Goal: Information Seeking & Learning: Learn about a topic

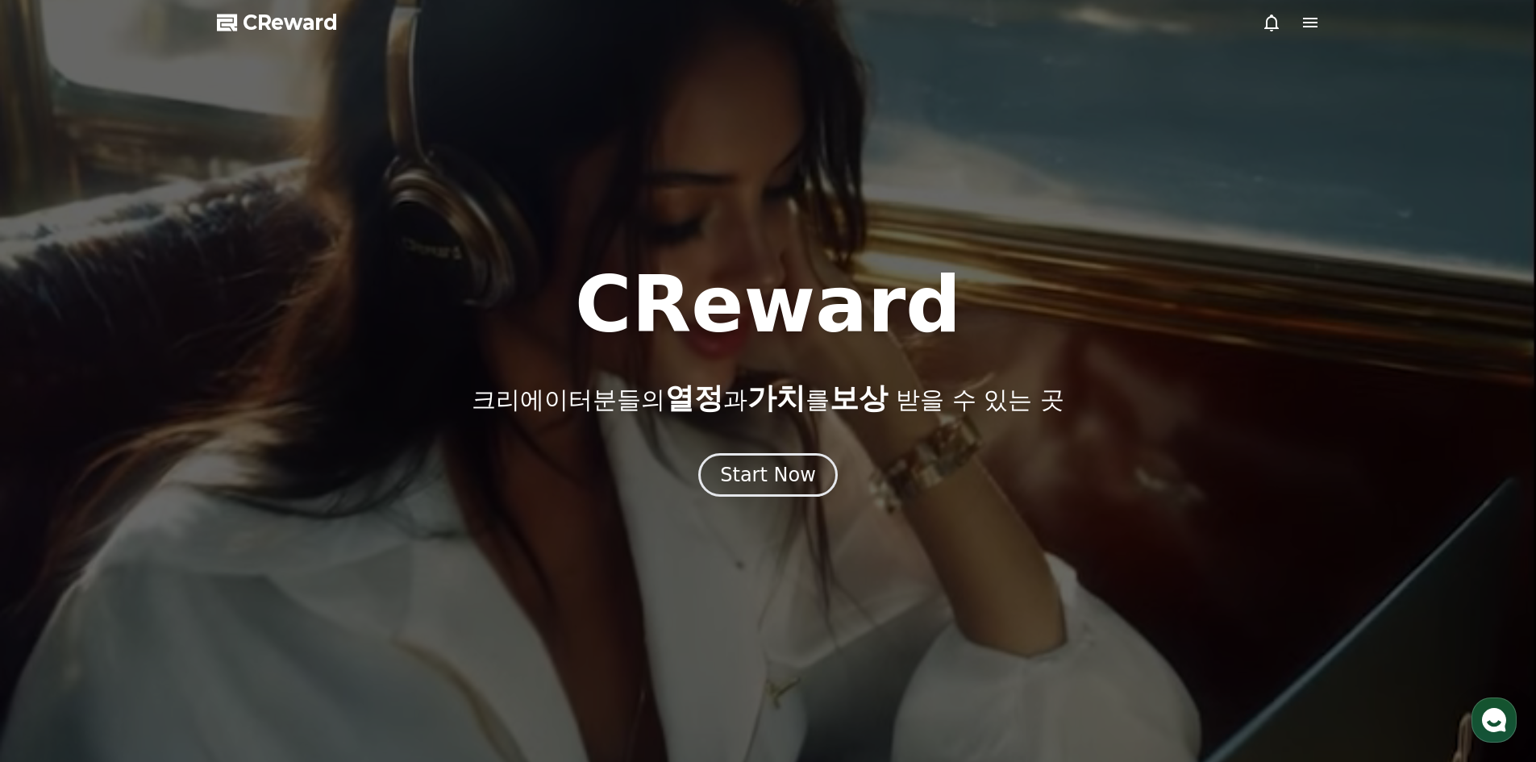
click at [700, 464] on div "Start Now" at bounding box center [768, 475] width 1536 height 44
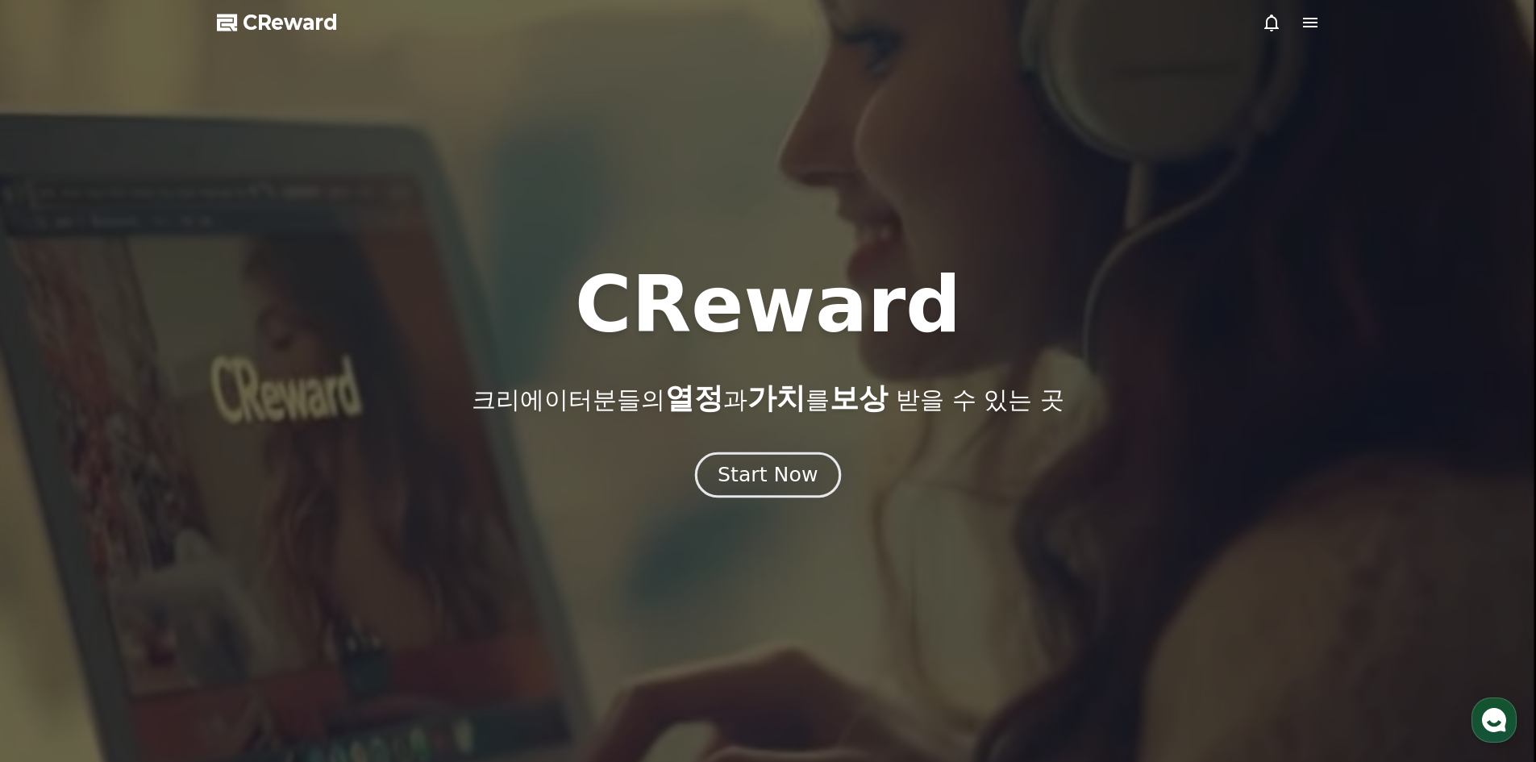
click at [741, 475] on div "Start Now" at bounding box center [767, 474] width 100 height 27
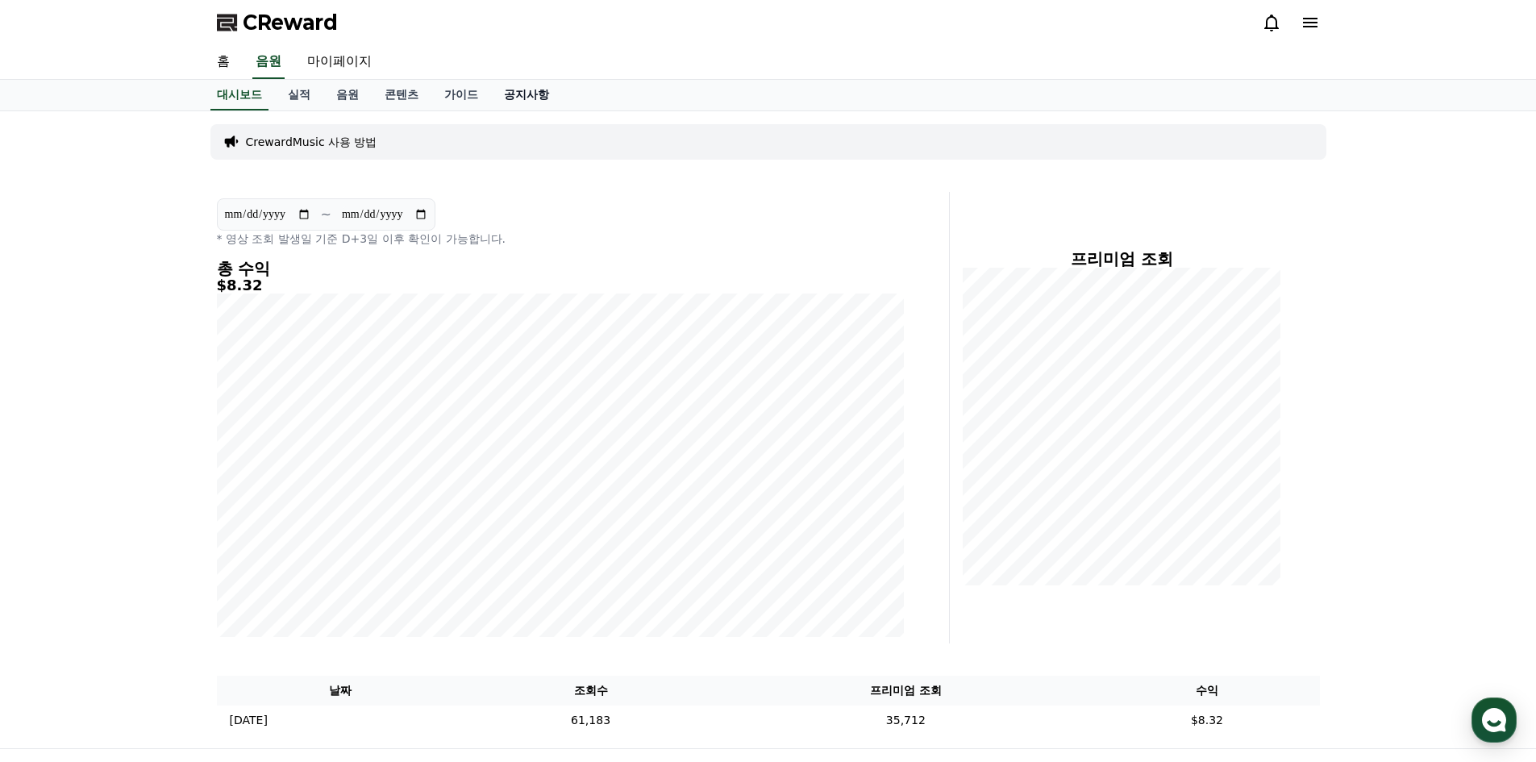
click at [510, 89] on link "공지사항" at bounding box center [526, 95] width 71 height 31
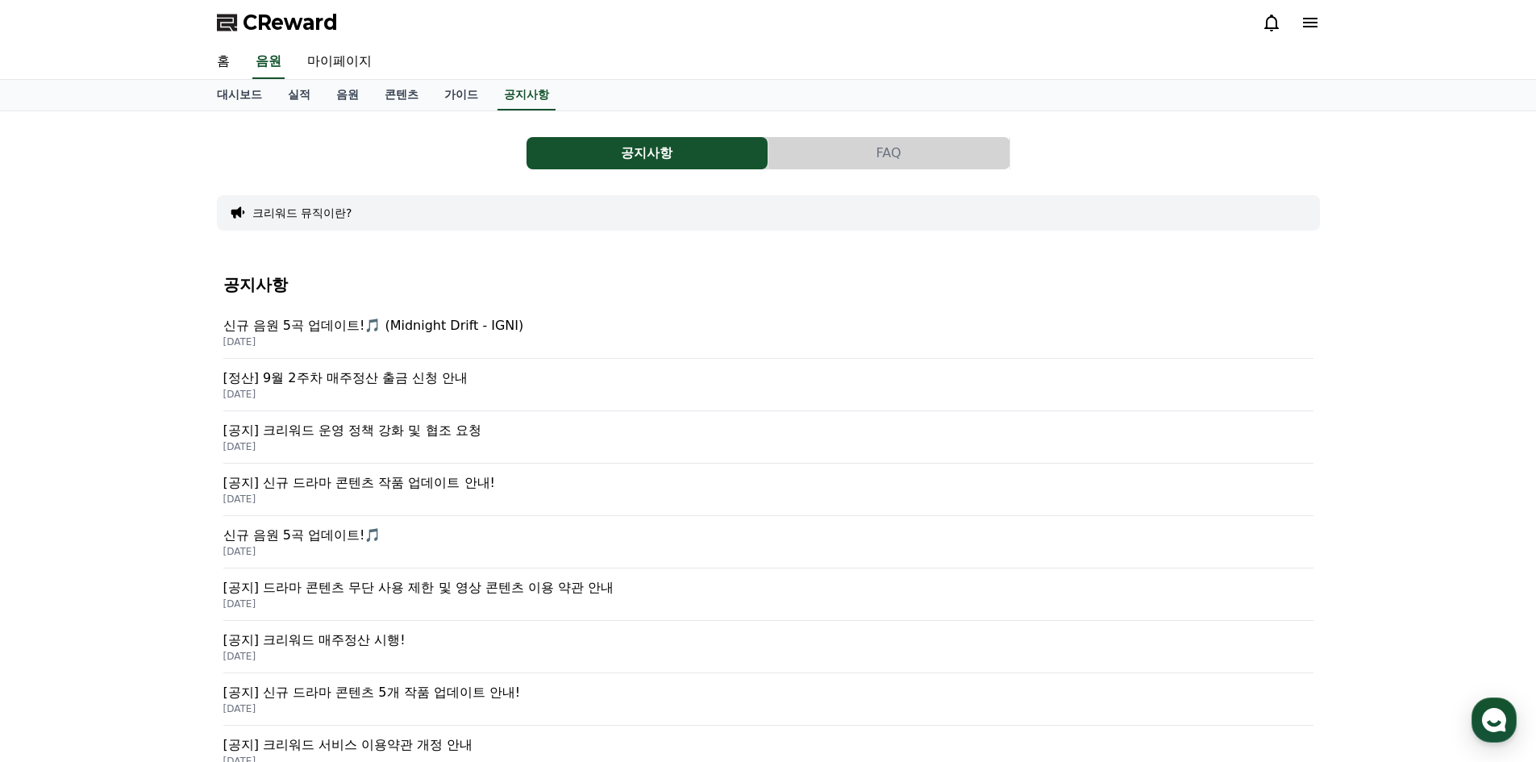
click at [368, 387] on p "[정산] 9월 2주차 매주정산 출금 신청 안내" at bounding box center [768, 377] width 1090 height 19
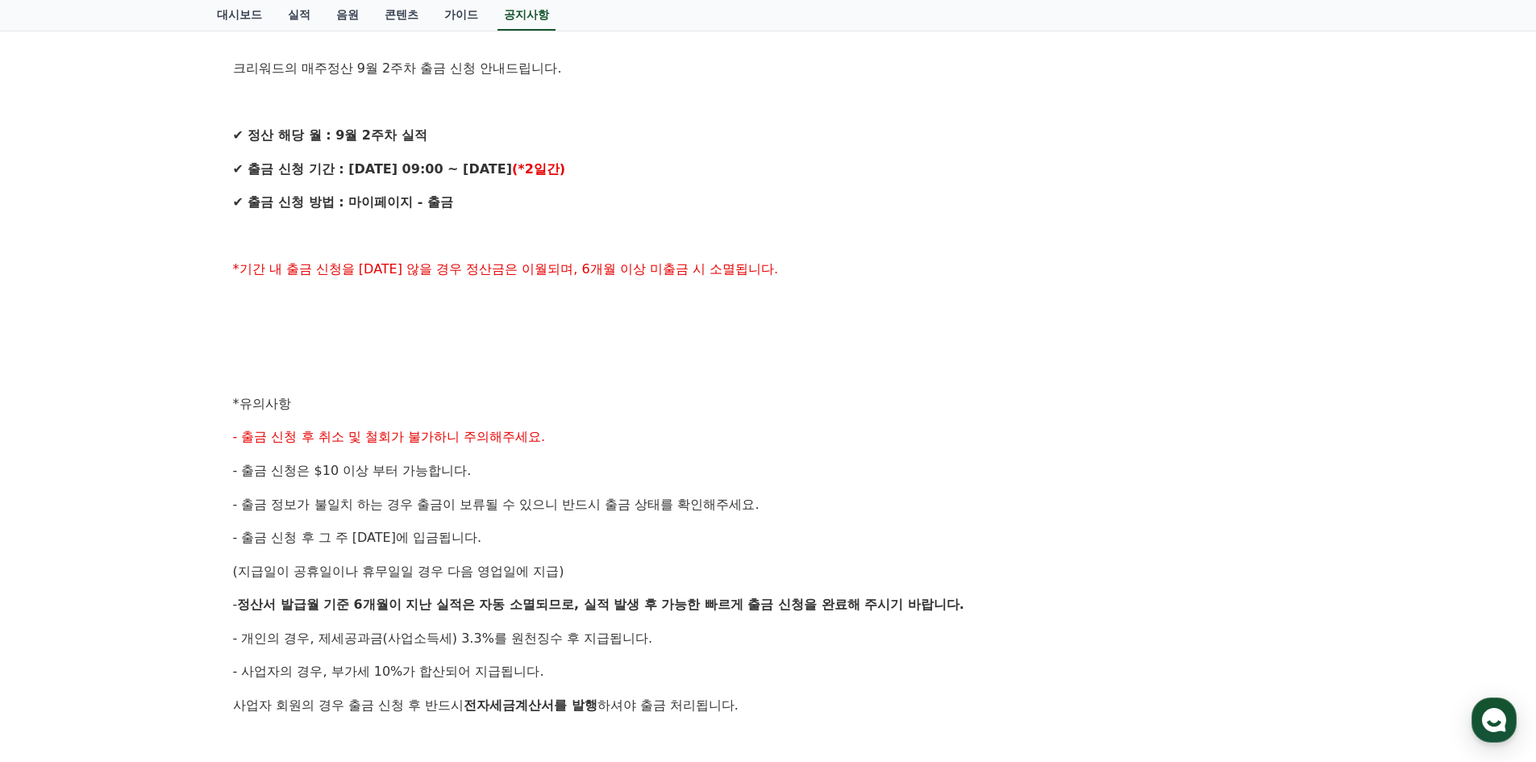
scroll to position [403, 0]
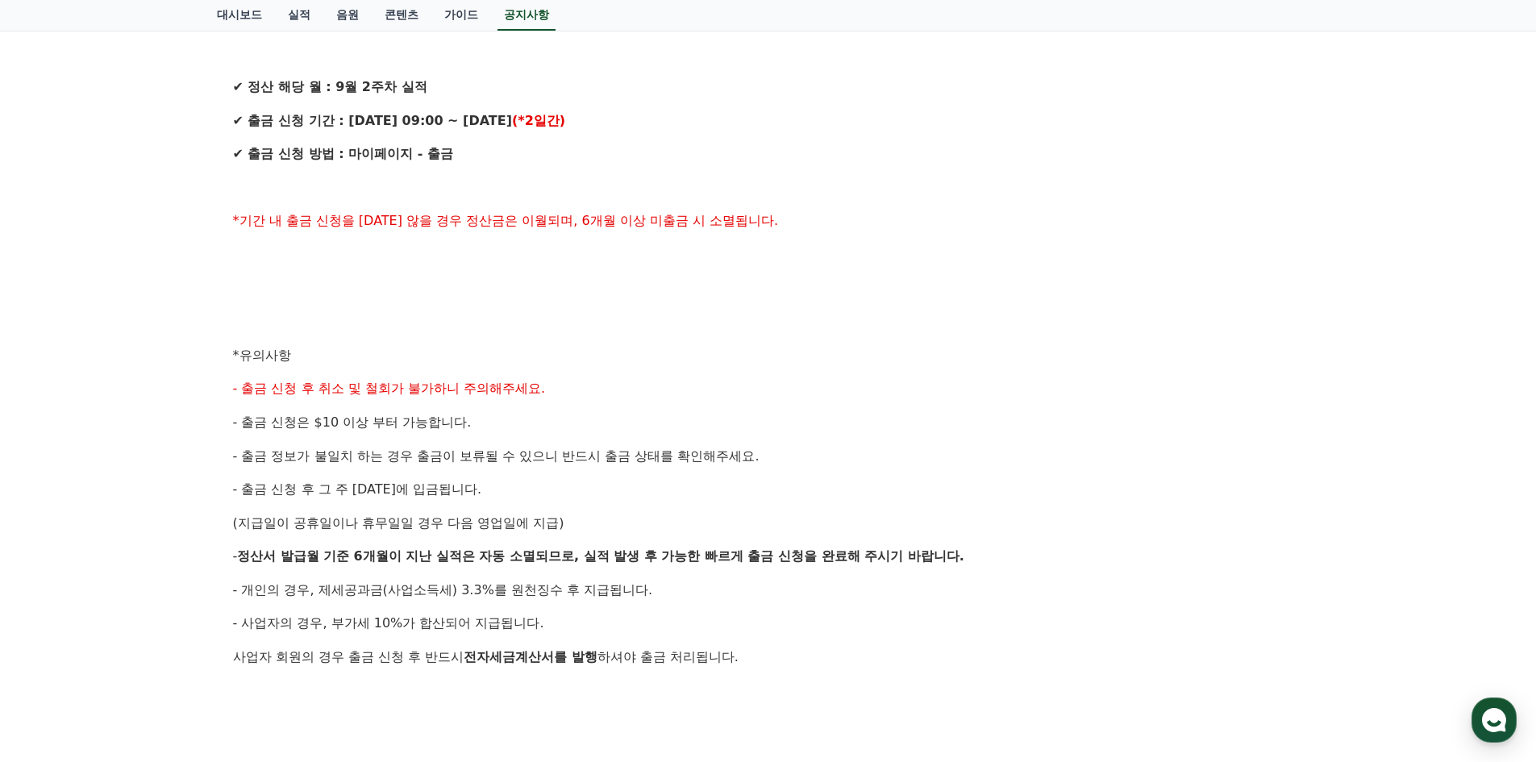
drag, startPoint x: 509, startPoint y: 502, endPoint x: 495, endPoint y: 488, distance: 20.5
click at [501, 497] on div "안녕하세요, 크리워드입니다. 크리워드의 매주정산 9월 2주차 출금 신청 안내드립니다. ✔ 정산 해당 월 : 9월 2주차 실적 ✔ 출금 신청 기…" at bounding box center [768, 372] width 1070 height 926
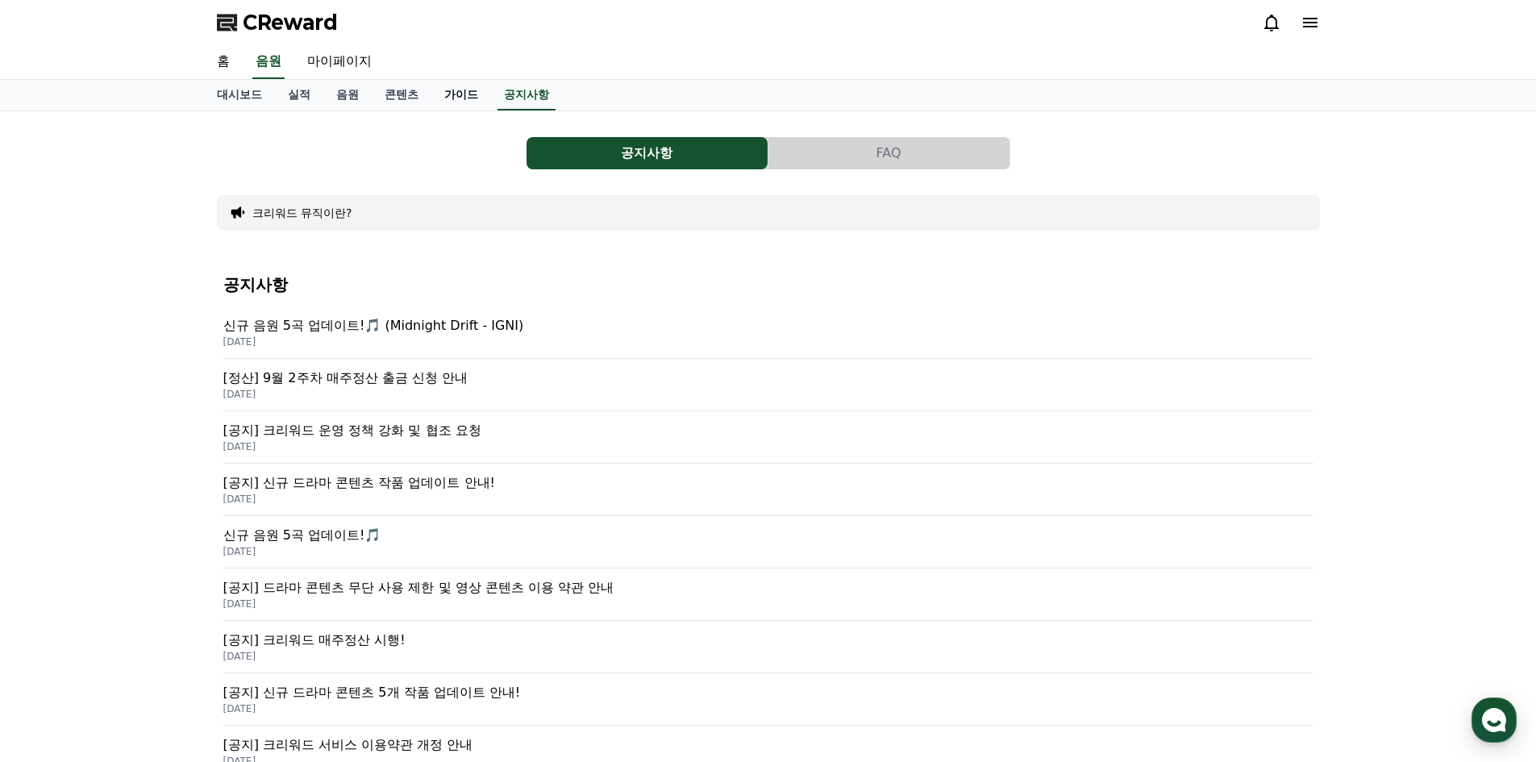
click at [444, 91] on link "가이드" at bounding box center [461, 95] width 60 height 31
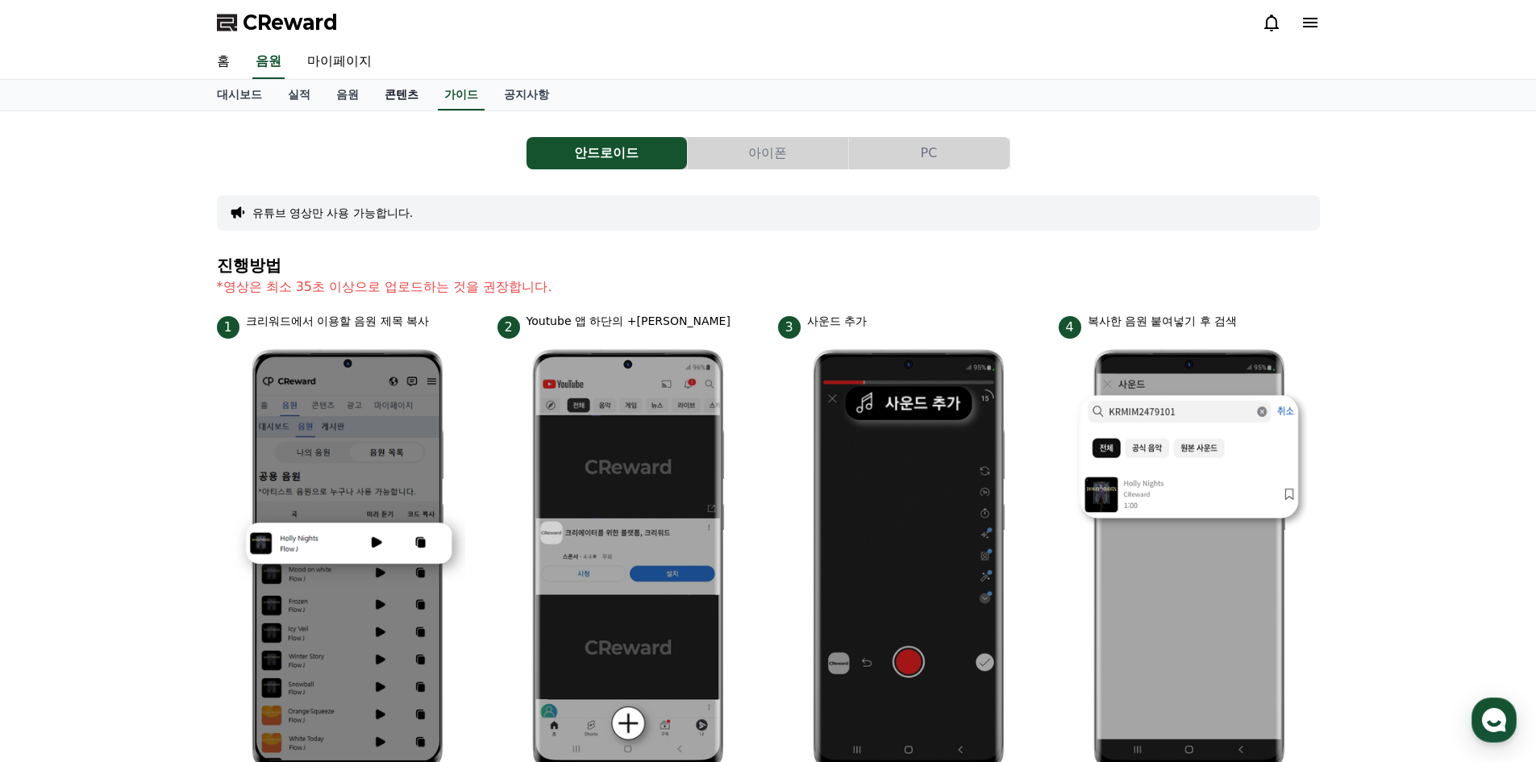
click at [414, 102] on link "콘텐츠" at bounding box center [402, 95] width 60 height 31
click at [345, 89] on link "음원" at bounding box center [347, 95] width 48 height 31
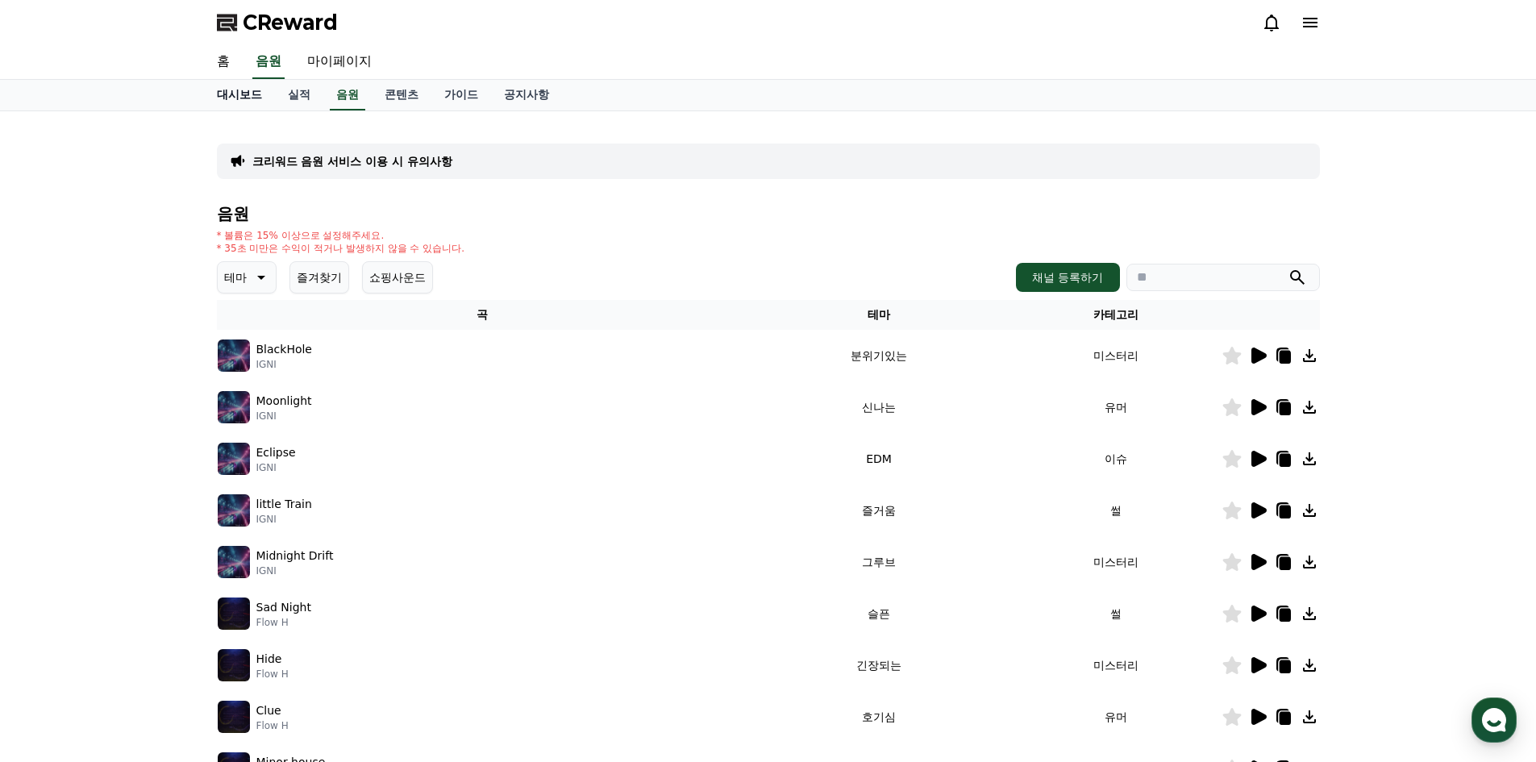
click at [268, 106] on link "대시보드" at bounding box center [239, 95] width 71 height 31
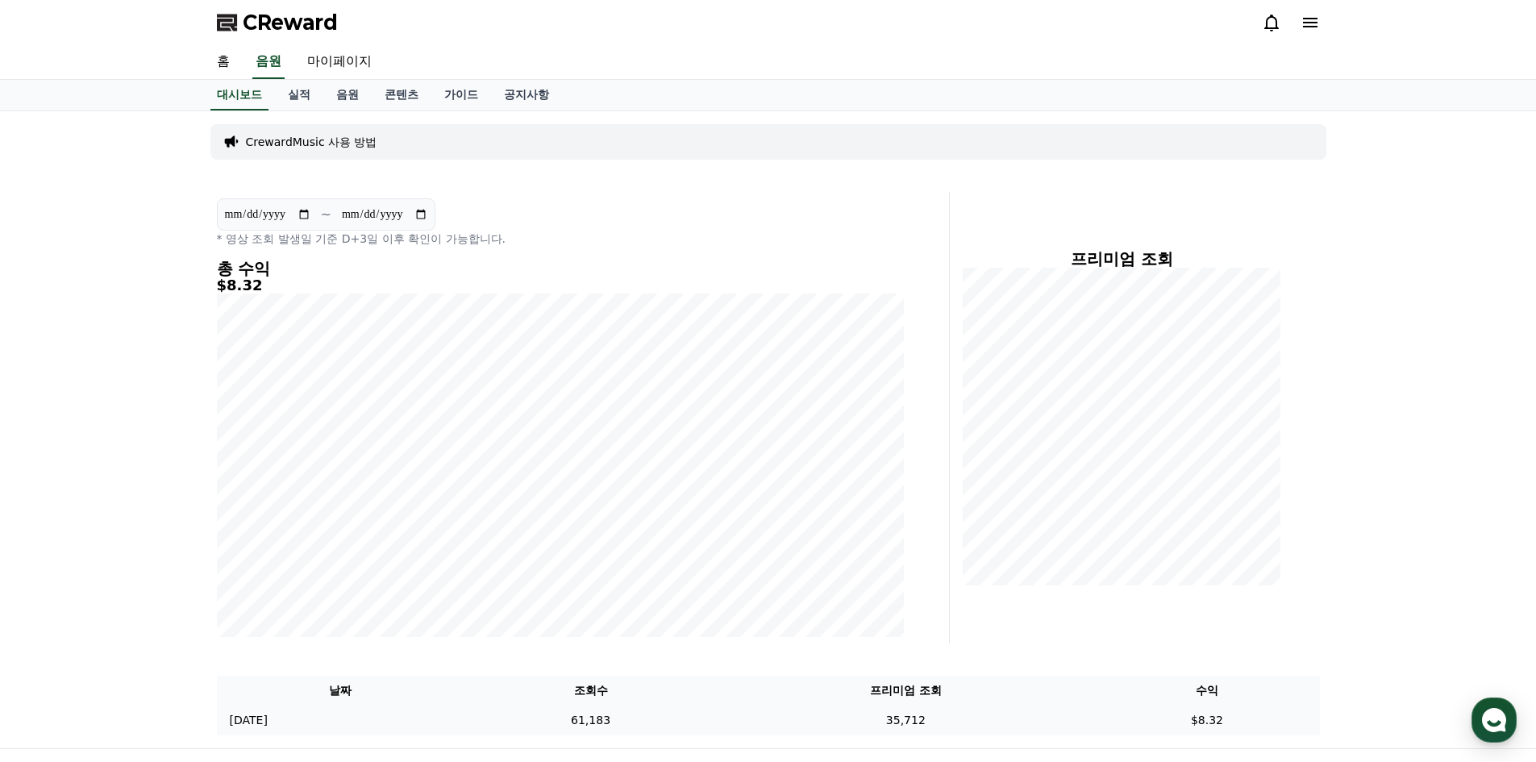
click at [289, 732] on td "[DATE] 09/18" at bounding box center [340, 720] width 247 height 30
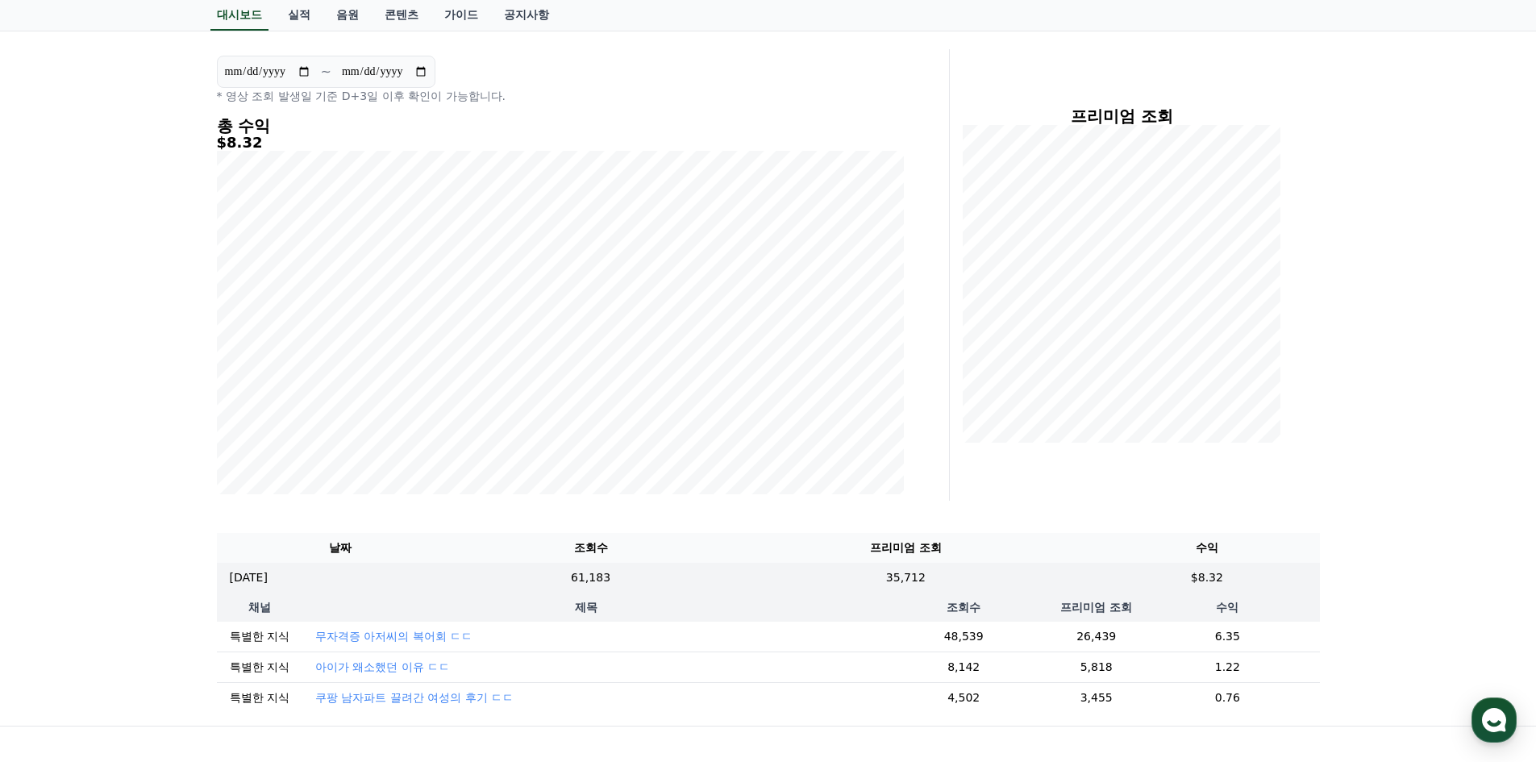
scroll to position [319, 0]
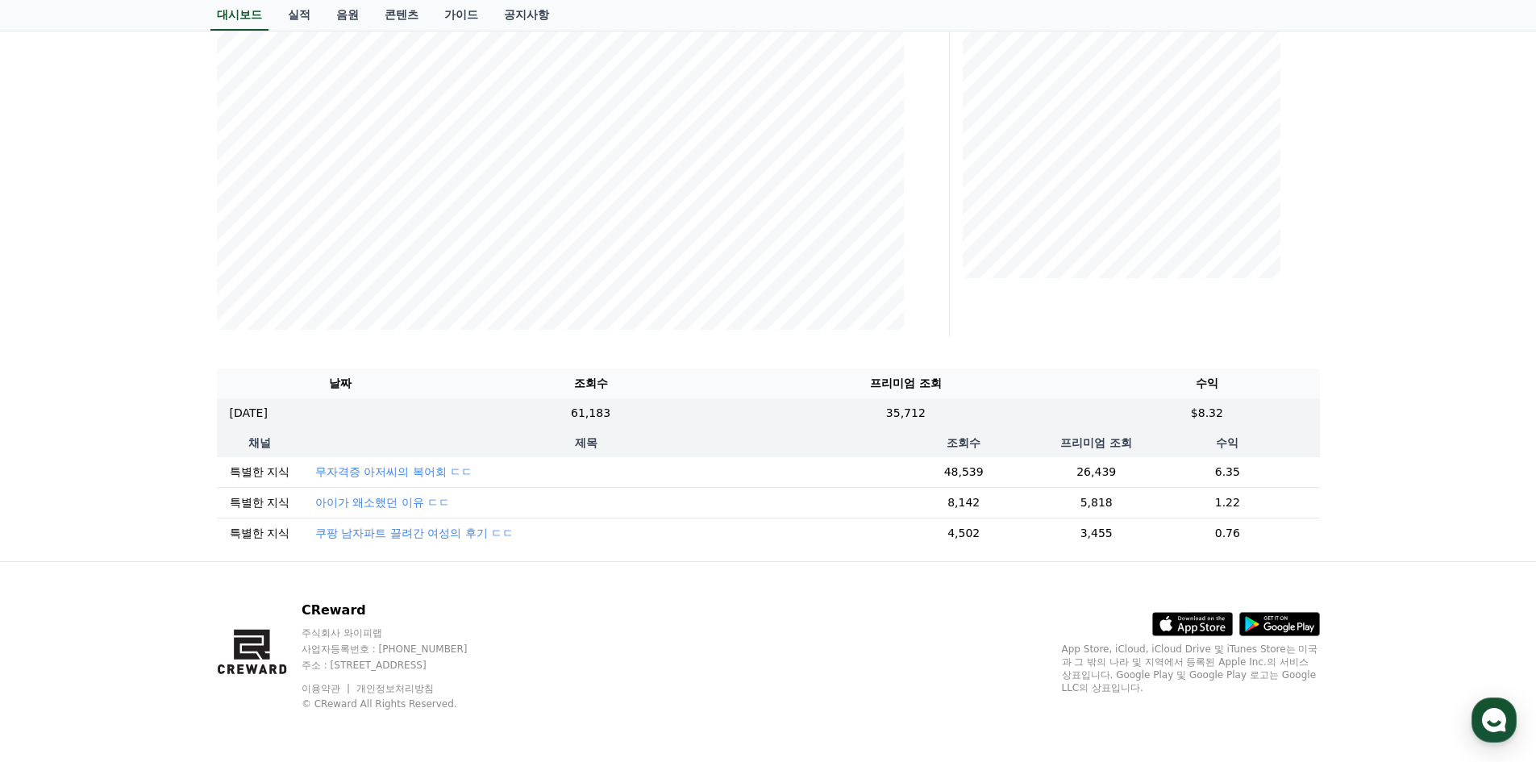
click at [384, 494] on p "아이가 왜소했던 이유 ㄷㄷ" at bounding box center [382, 502] width 135 height 16
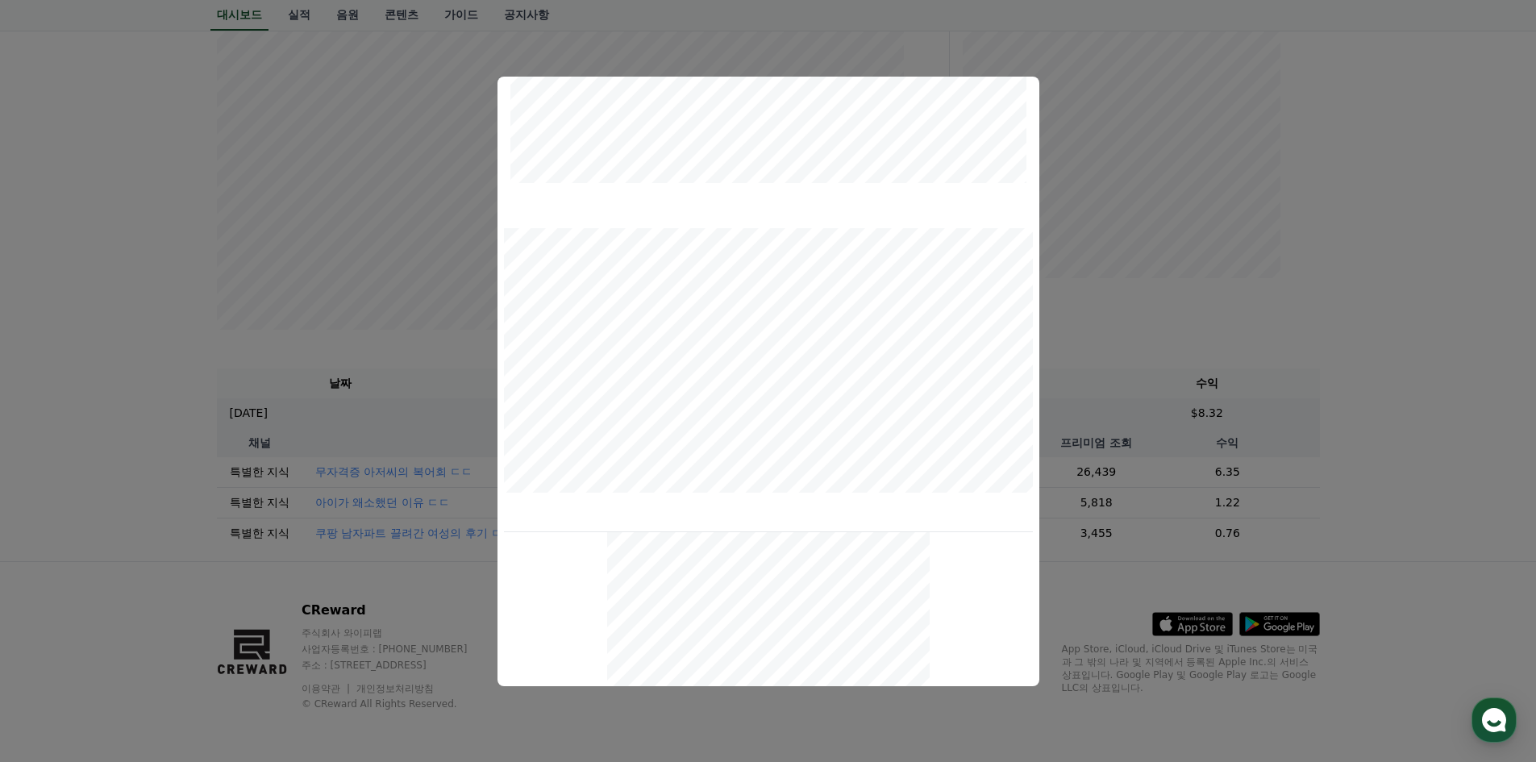
scroll to position [138, 0]
click at [1284, 398] on button "close modal" at bounding box center [768, 381] width 1536 height 762
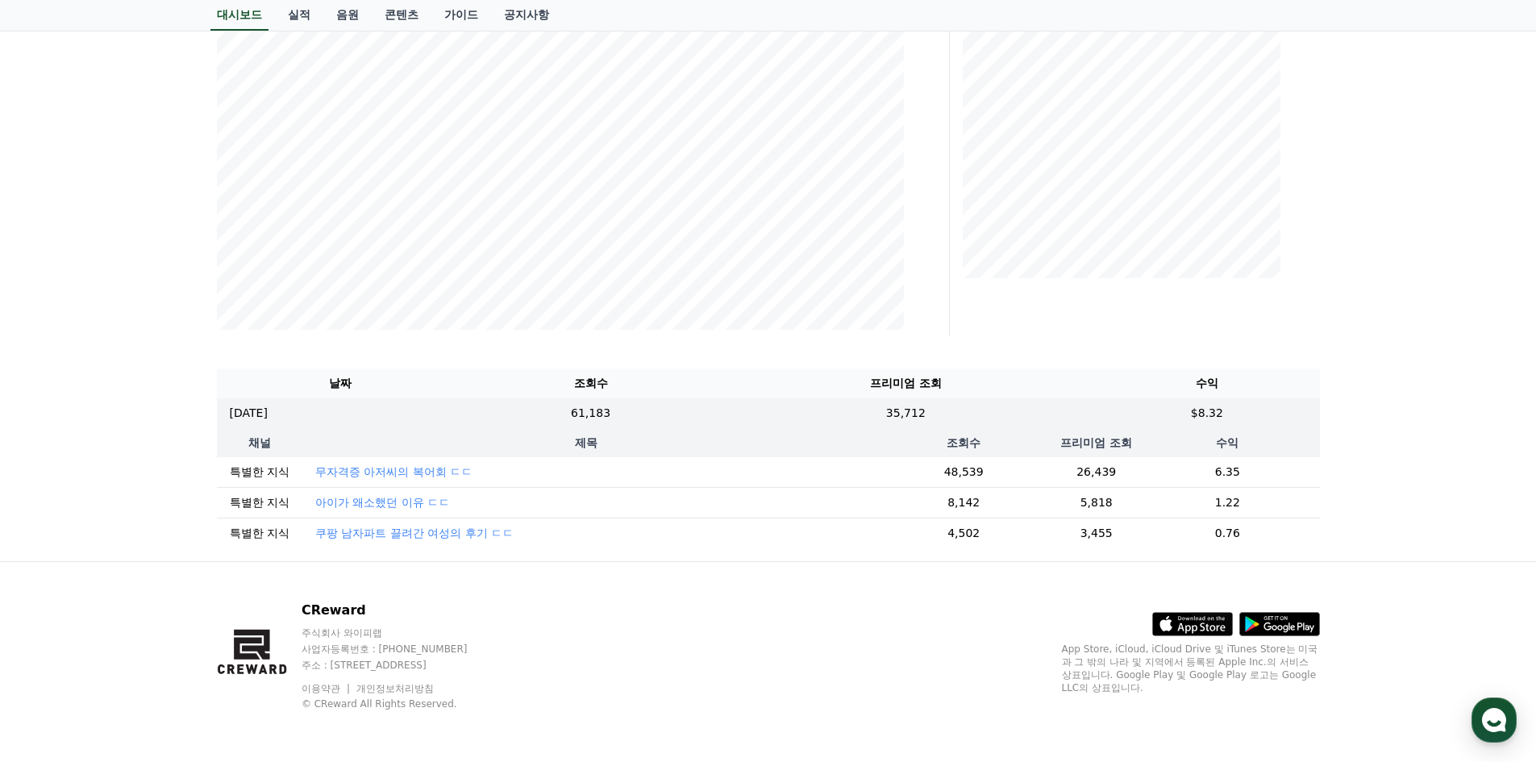
scroll to position [233, 0]
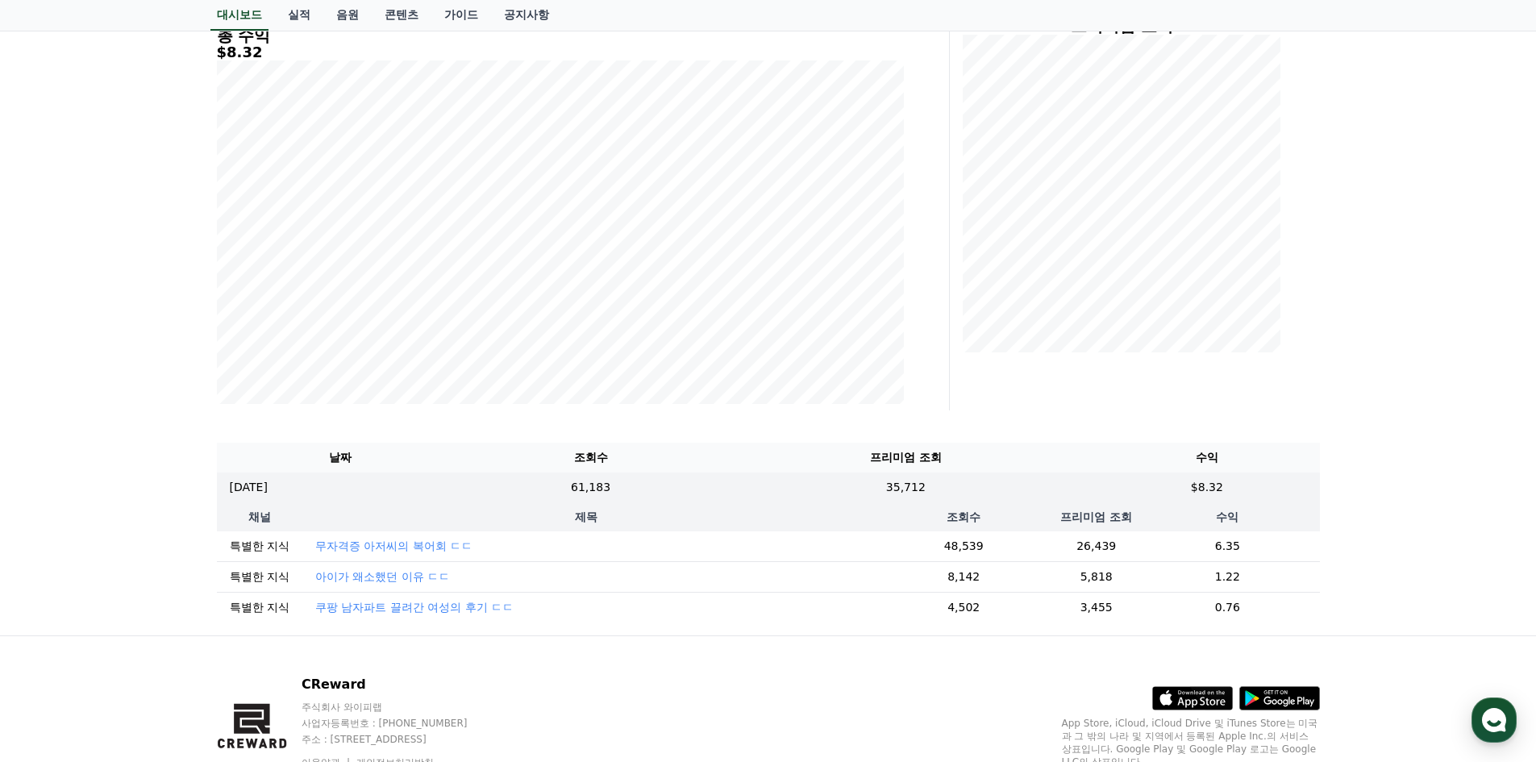
drag, startPoint x: 1391, startPoint y: 542, endPoint x: 1069, endPoint y: 72, distance: 569.9
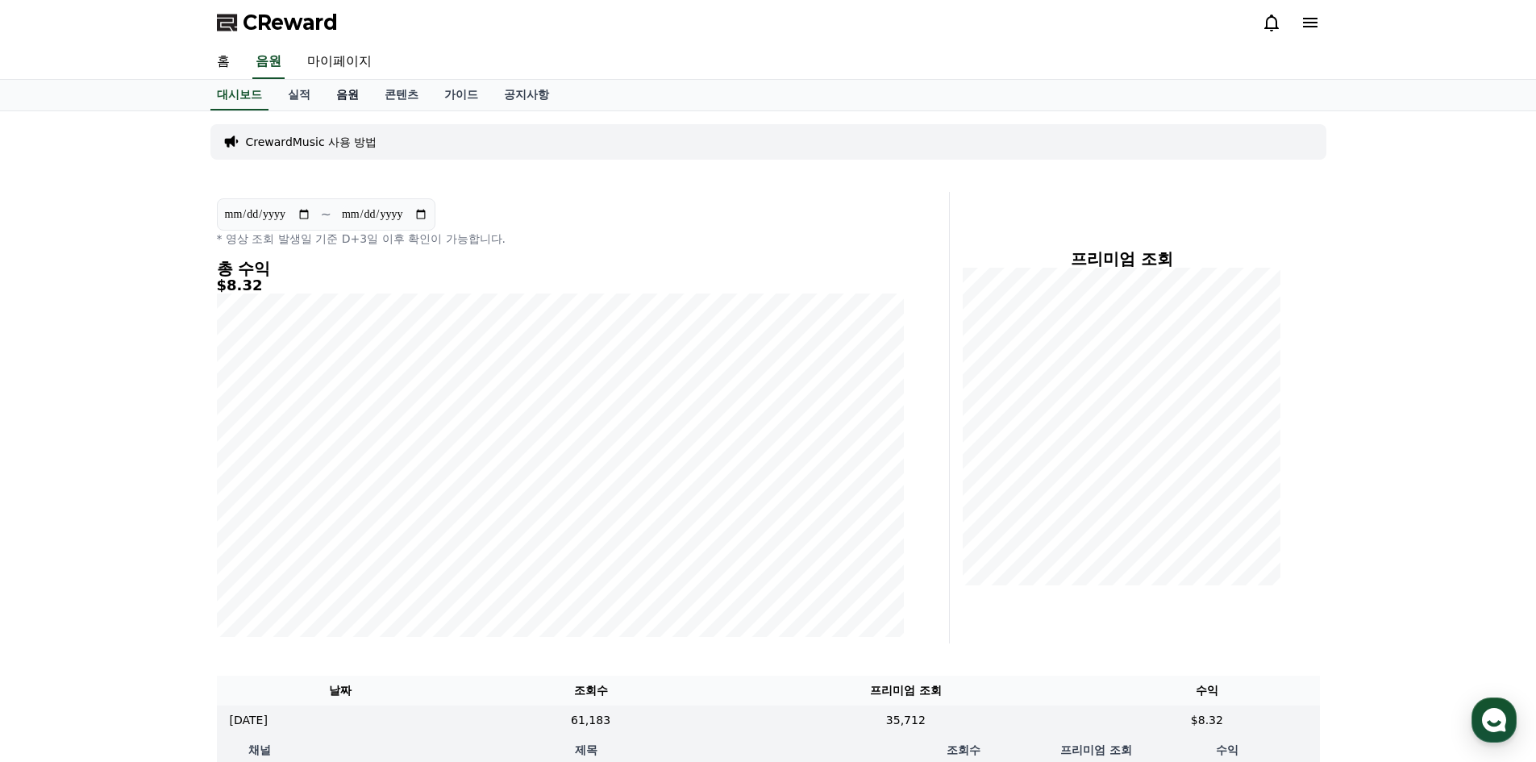
click at [362, 95] on link "음원" at bounding box center [347, 95] width 48 height 31
